Goal: Find specific page/section: Find specific page/section

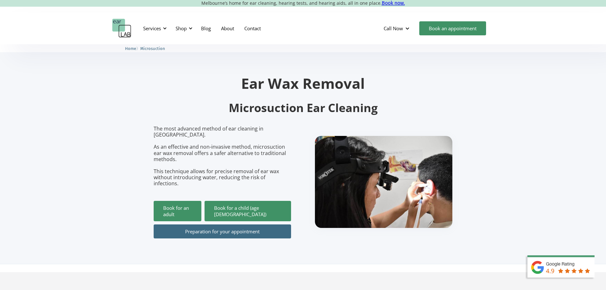
click at [261, 224] on link "Preparation for your appointment" at bounding box center [222, 231] width 137 height 14
click at [226, 29] on link "About" at bounding box center [227, 28] width 23 height 18
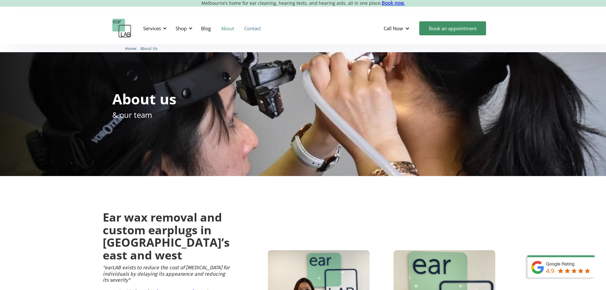
click at [250, 31] on link "Contact" at bounding box center [252, 28] width 27 height 18
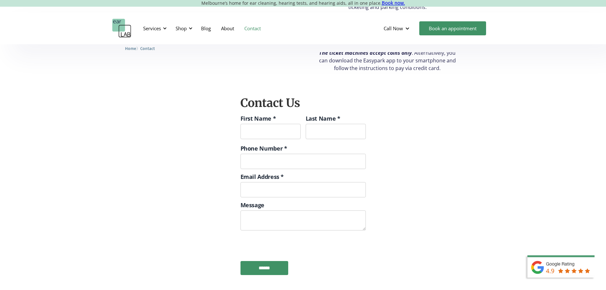
scroll to position [573, 0]
